Goal: Task Accomplishment & Management: Complete application form

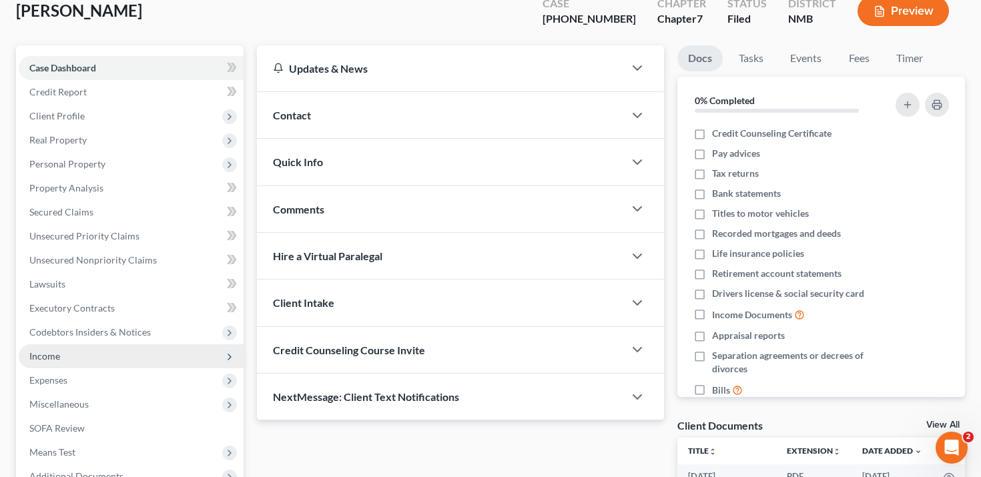
scroll to position [87, 0]
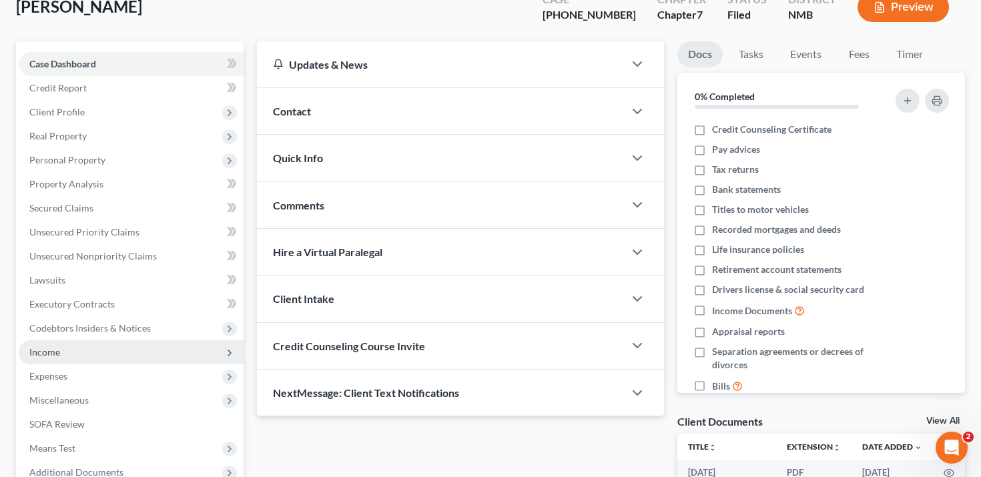
click at [117, 352] on span "Income" at bounding box center [131, 352] width 225 height 24
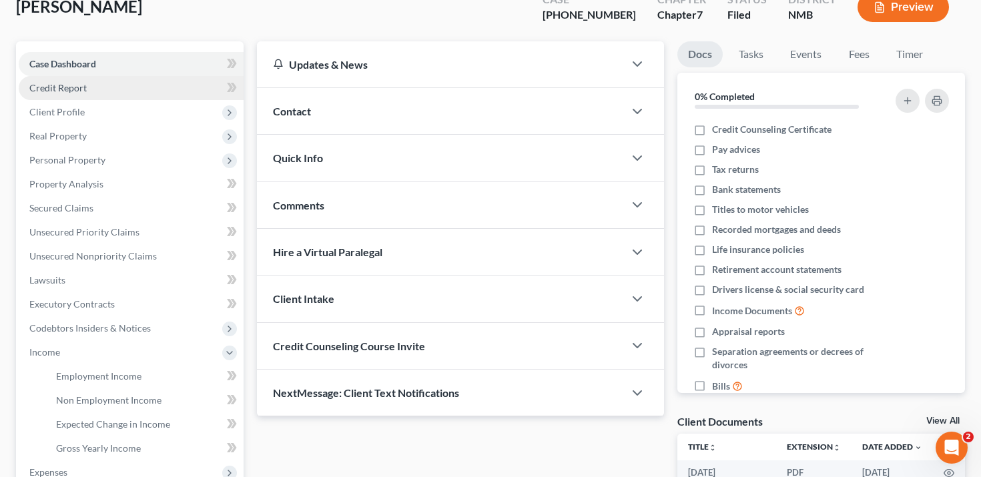
click at [116, 83] on link "Credit Report" at bounding box center [131, 88] width 225 height 24
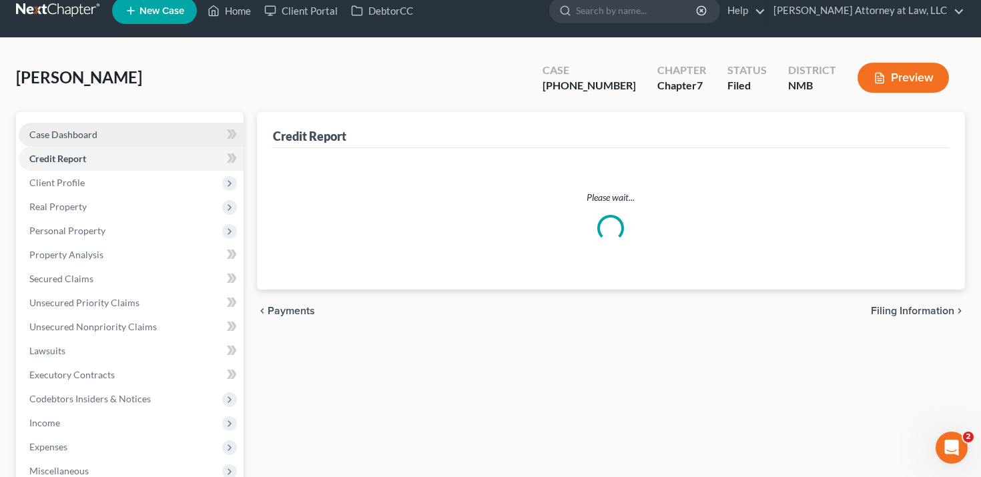
click at [111, 112] on div "Case Dashboard Payments Invoices Payments Payments Credit Report Client Profile…" at bounding box center [130, 339] width 228 height 454
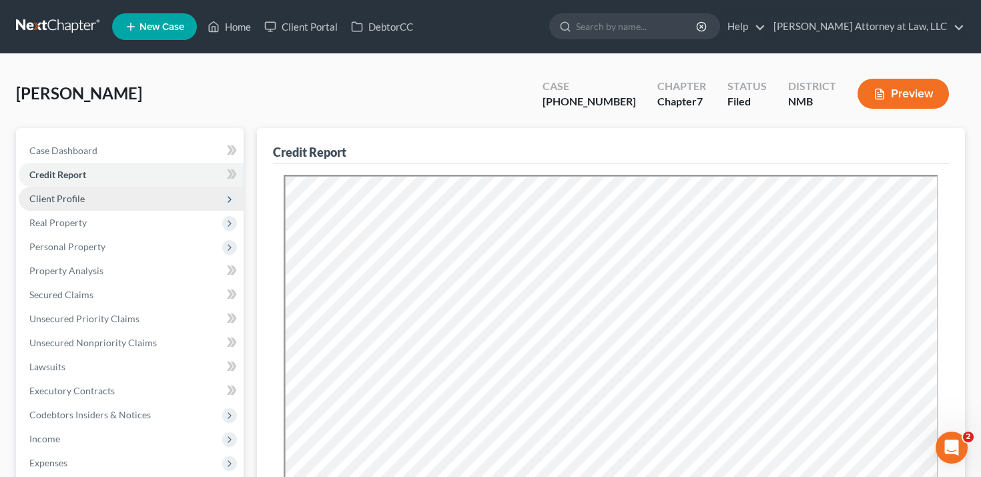
click at [111, 204] on span "Client Profile" at bounding box center [131, 199] width 225 height 24
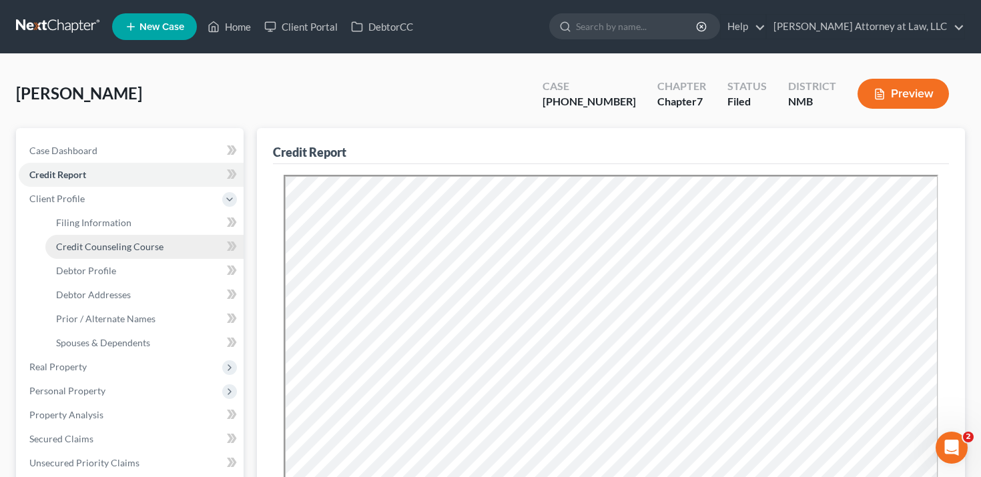
click at [114, 237] on link "Credit Counseling Course" at bounding box center [144, 247] width 198 height 24
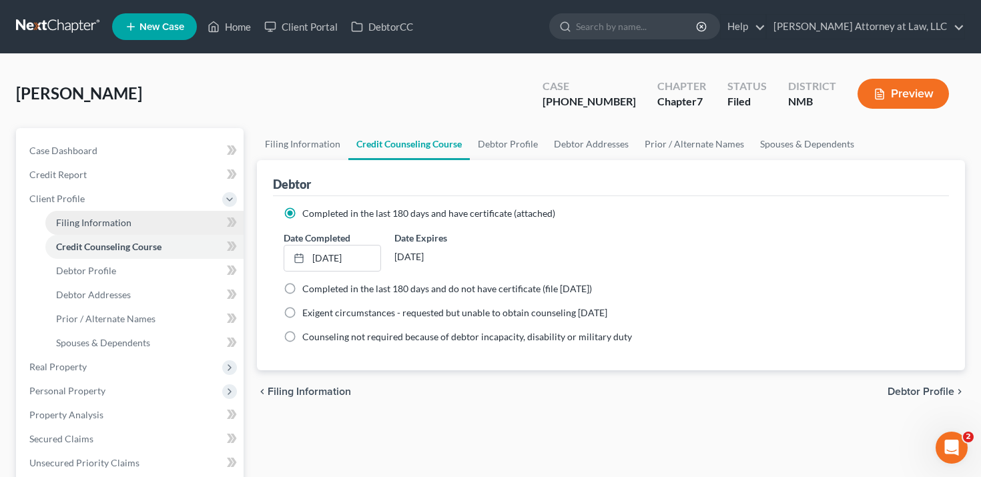
click at [120, 225] on span "Filing Information" at bounding box center [93, 222] width 75 height 11
select select "1"
select select "0"
select select "52"
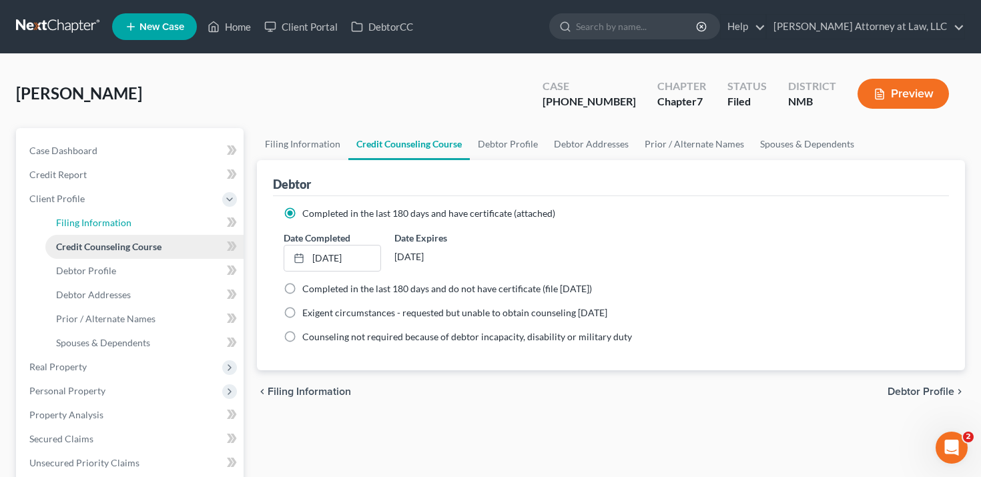
select select "34"
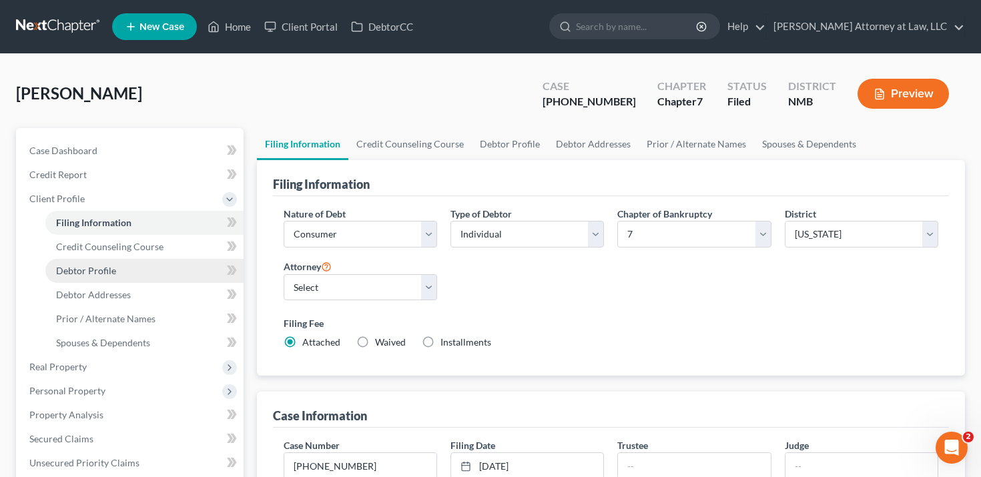
click at [120, 264] on link "Debtor Profile" at bounding box center [144, 271] width 198 height 24
select select "0"
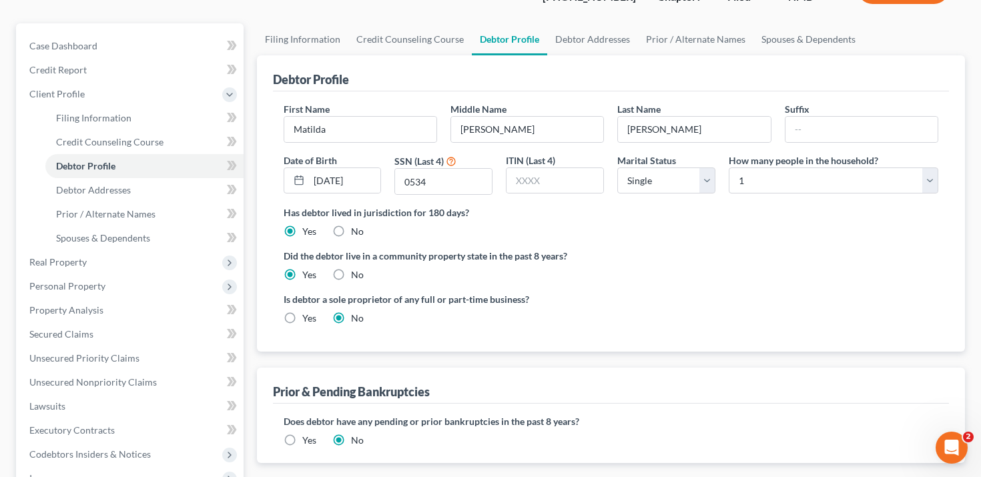
scroll to position [104, 0]
click at [148, 125] on link "Filing Information" at bounding box center [144, 119] width 198 height 24
select select "1"
select select "0"
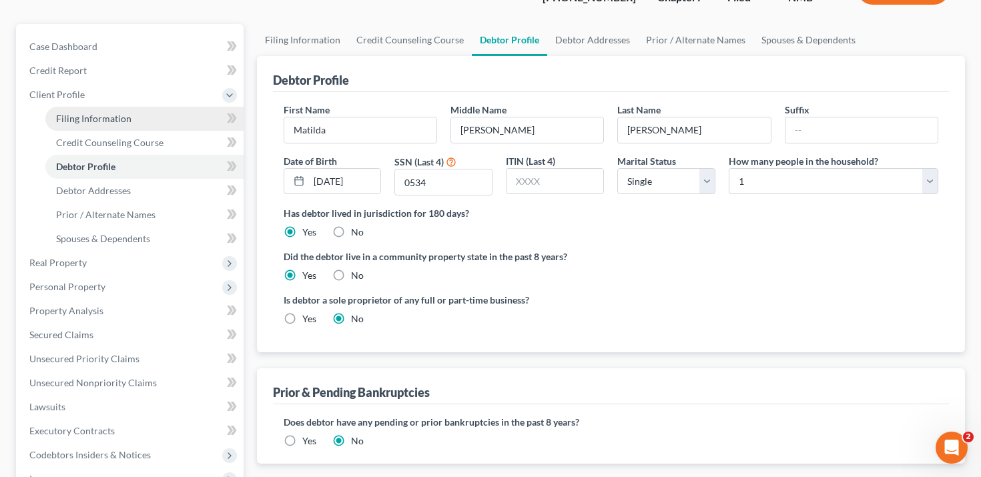
select select "52"
select select "0"
select select "34"
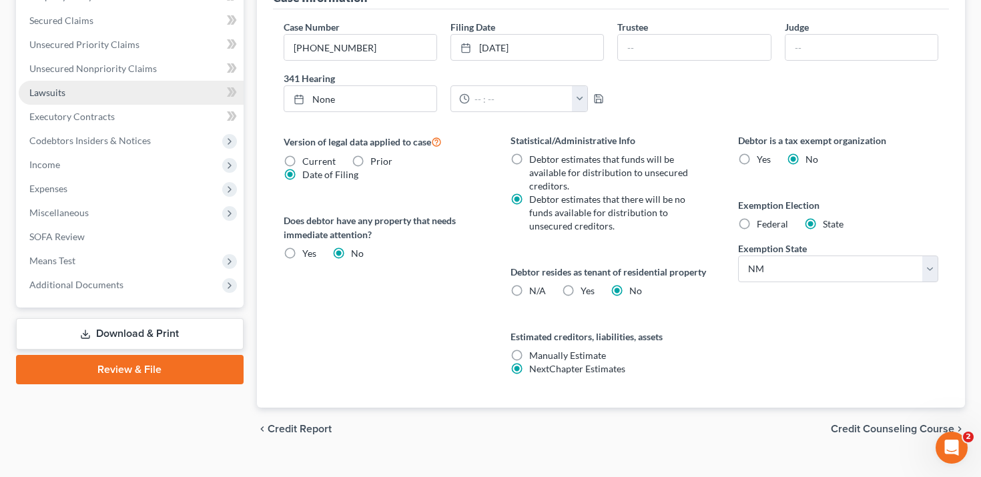
scroll to position [419, 0]
click at [581, 287] on label "Yes Yes" at bounding box center [588, 290] width 14 height 13
click at [586, 287] on input "Yes Yes" at bounding box center [590, 288] width 9 height 9
radio input "true"
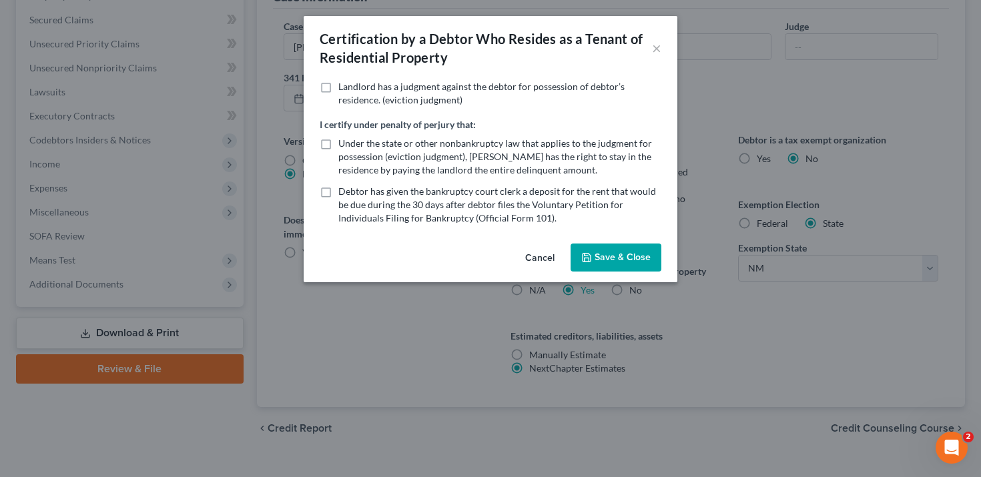
click at [531, 260] on button "Cancel" at bounding box center [540, 258] width 51 height 27
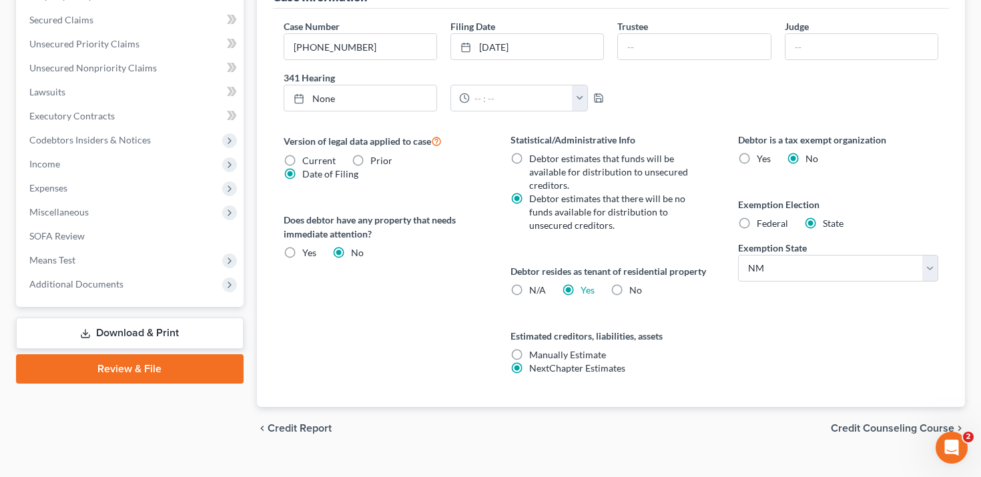
click at [629, 288] on label "No" at bounding box center [635, 290] width 13 height 13
click at [635, 288] on input "No" at bounding box center [639, 288] width 9 height 9
radio input "true"
radio input "false"
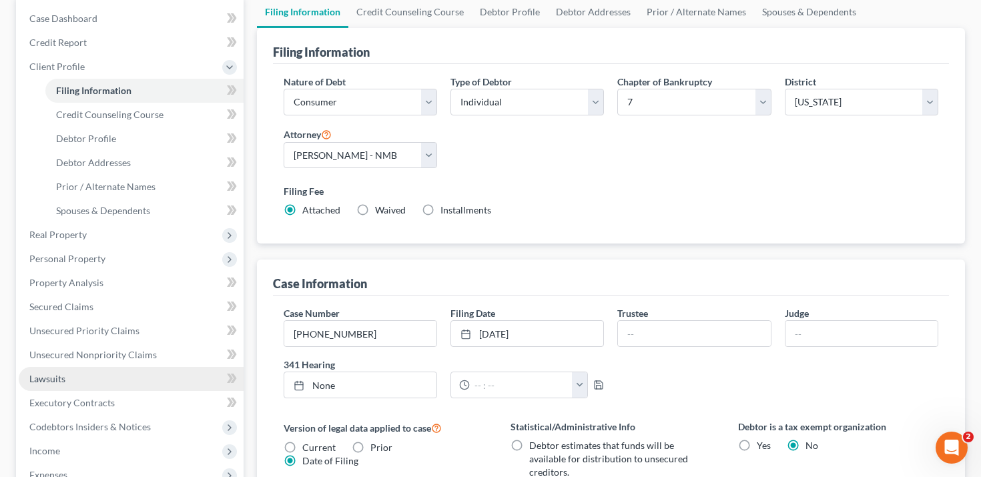
scroll to position [263, 0]
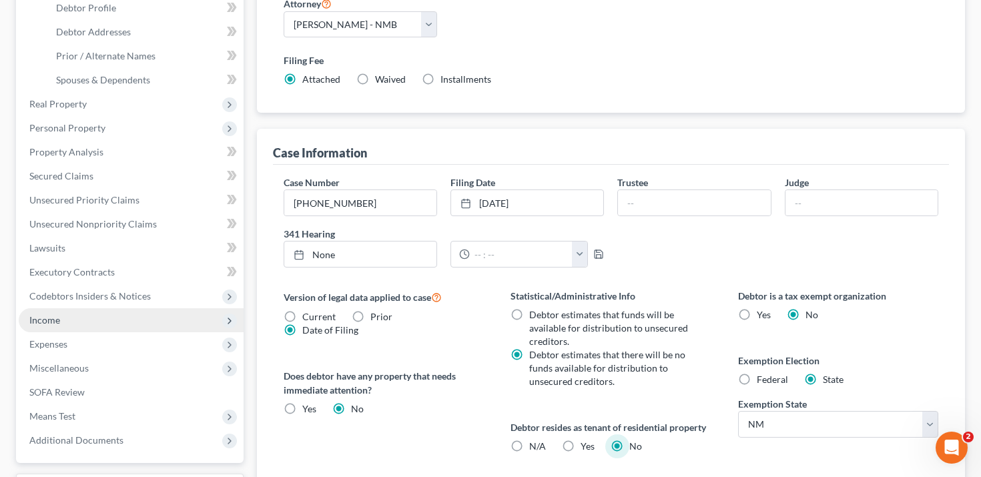
click at [97, 310] on span "Income" at bounding box center [131, 320] width 225 height 24
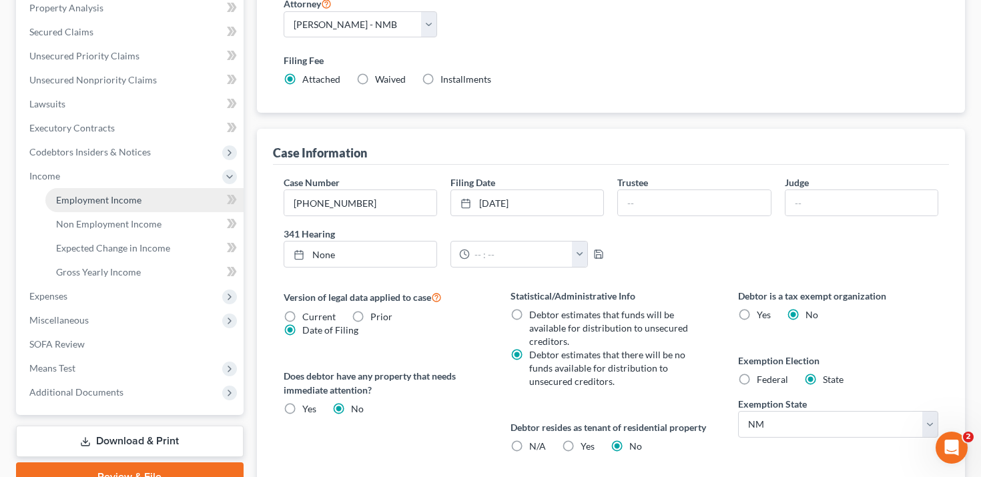
click at [134, 204] on span "Employment Income" at bounding box center [98, 199] width 85 height 11
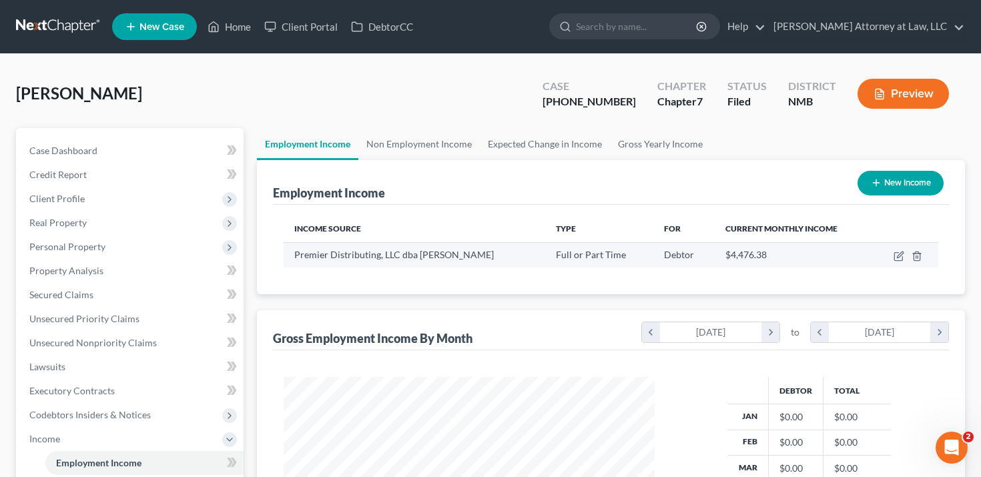
scroll to position [239, 398]
click at [897, 258] on icon "button" at bounding box center [900, 255] width 6 height 6
select select "0"
select select "34"
select select "0"
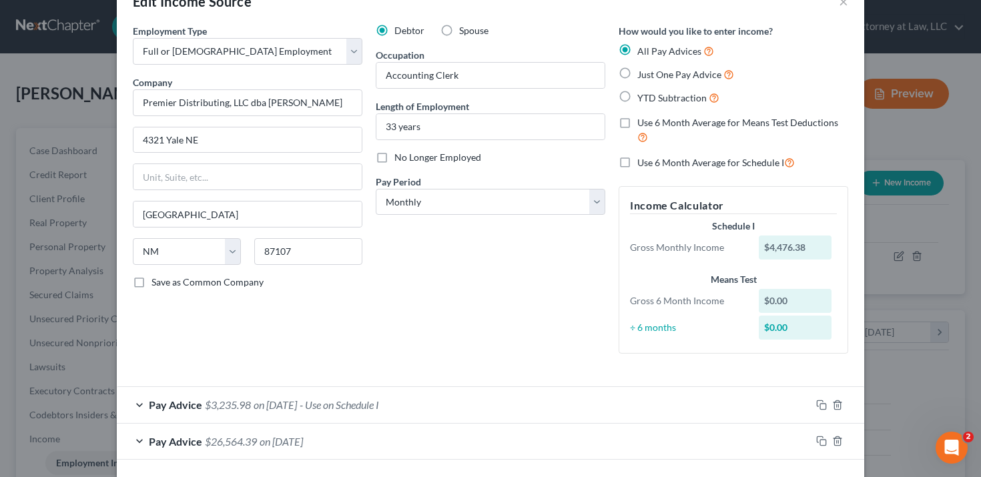
scroll to position [73, 0]
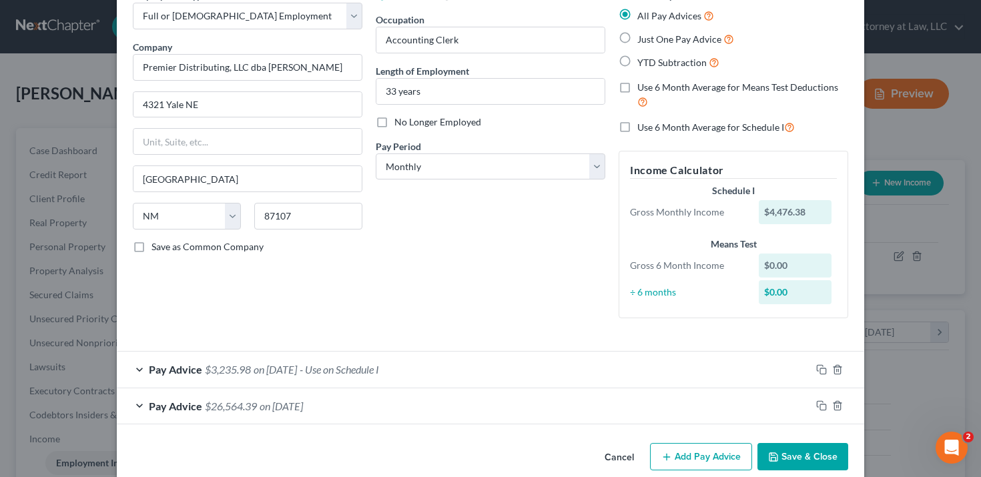
click at [62, 307] on div "Edit Income Source × Employment Type * Select Full or [DEMOGRAPHIC_DATA] Employ…" at bounding box center [490, 238] width 981 height 477
click at [77, 191] on div "Edit Income Source × Employment Type * Select Full or [DEMOGRAPHIC_DATA] Employ…" at bounding box center [490, 238] width 981 height 477
click at [86, 192] on div "Edit Income Source × Employment Type * Select Full or [DEMOGRAPHIC_DATA] Employ…" at bounding box center [490, 238] width 981 height 477
click at [615, 449] on button "Cancel" at bounding box center [619, 458] width 51 height 27
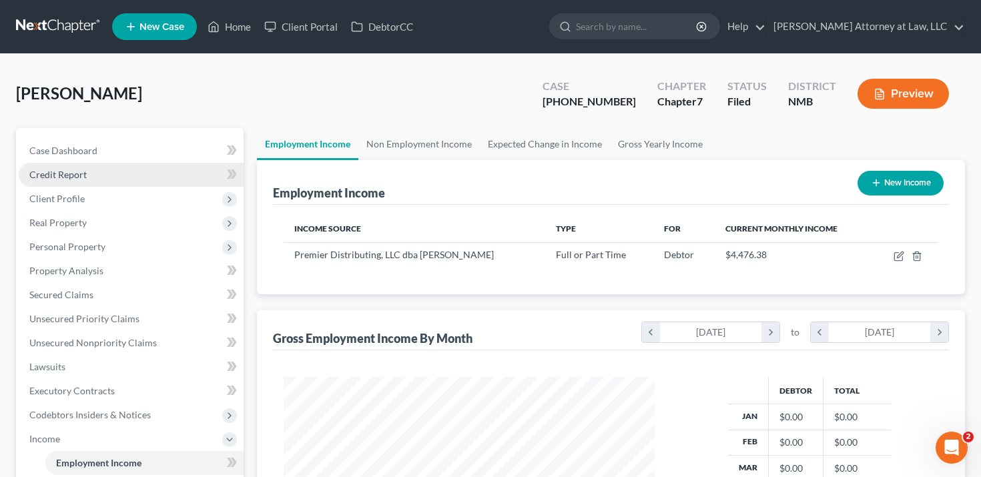
click at [109, 174] on link "Credit Report" at bounding box center [131, 175] width 225 height 24
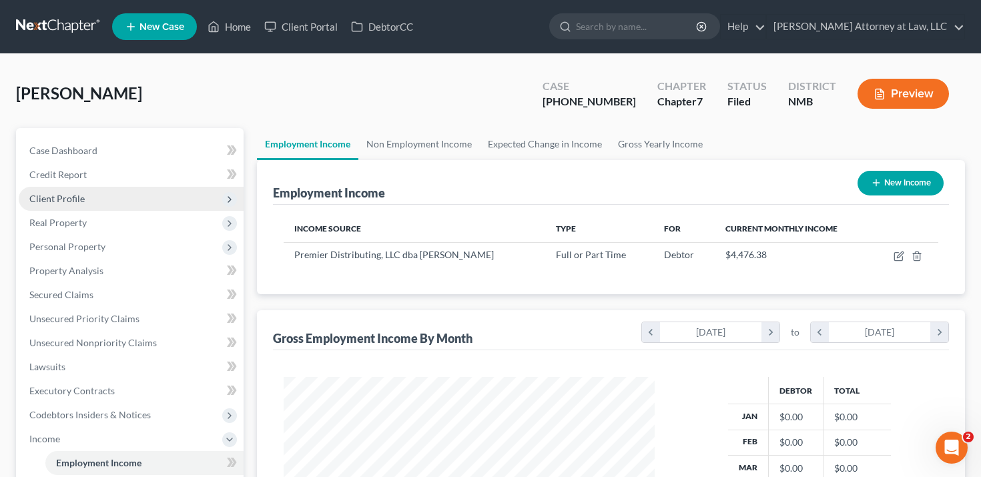
click at [109, 208] on span "Client Profile" at bounding box center [131, 199] width 225 height 24
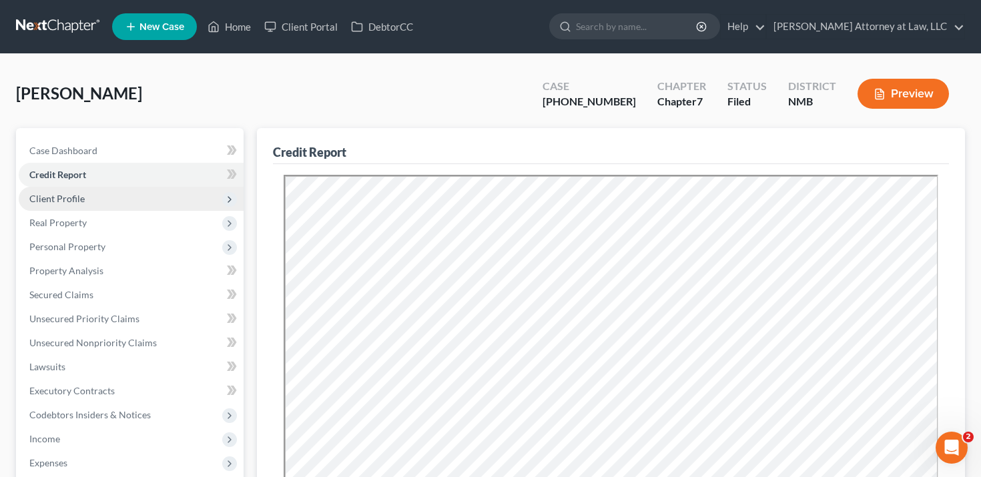
click at [111, 197] on span "Client Profile" at bounding box center [131, 199] width 225 height 24
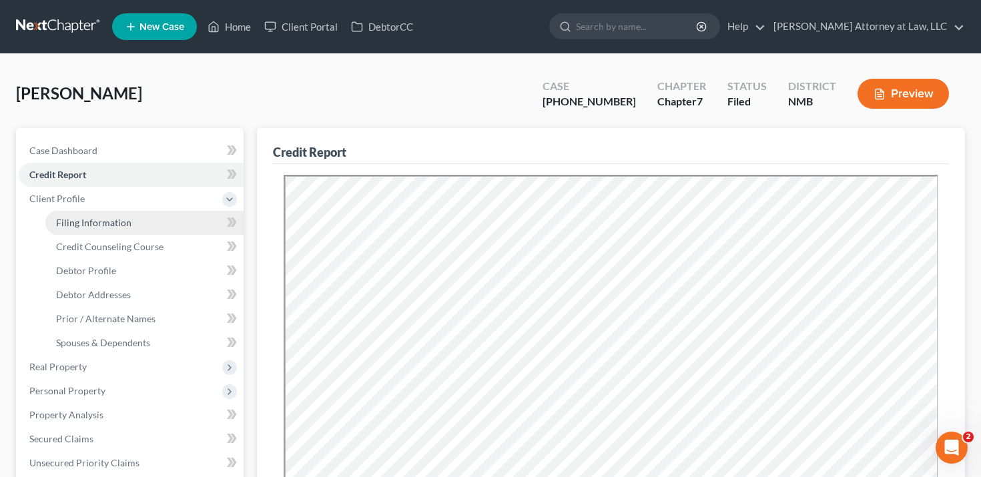
click at [112, 220] on span "Filing Information" at bounding box center [93, 222] width 75 height 11
select select "1"
select select "0"
select select "52"
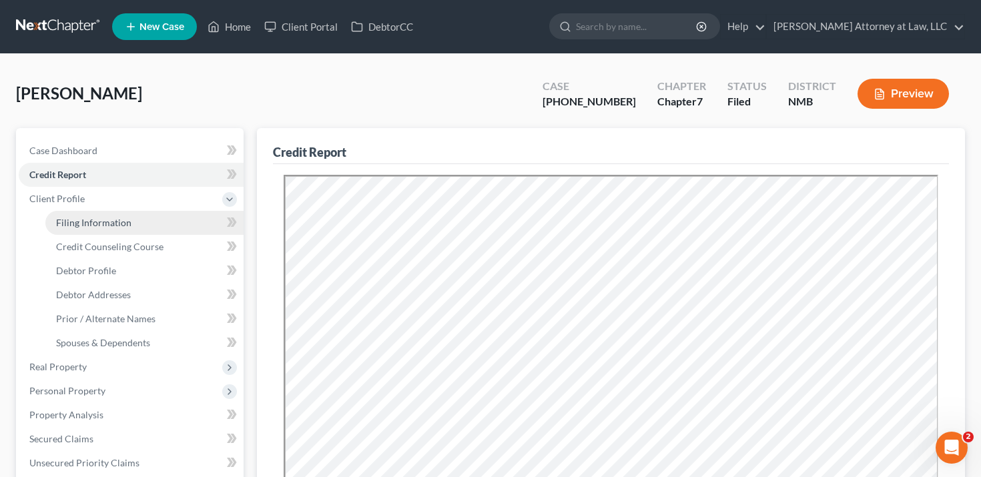
select select "0"
select select "34"
